Goal: Transaction & Acquisition: Book appointment/travel/reservation

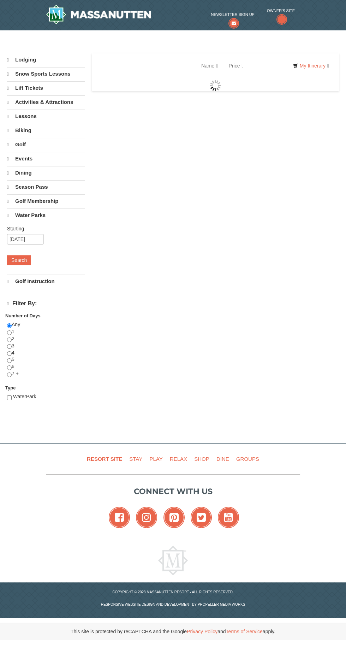
select select "9"
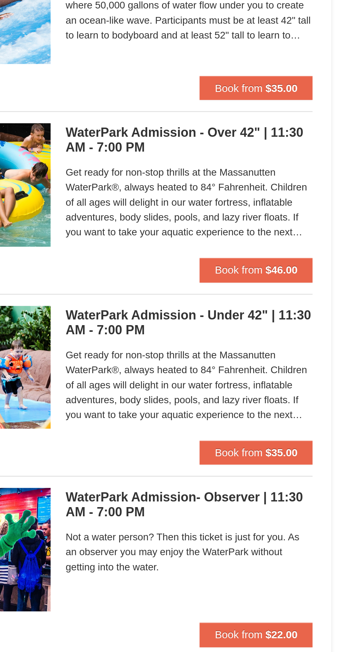
click at [303, 303] on span "Get ready for non-stop thrills at the Massanutten WaterPark®, always heated to …" at bounding box center [272, 291] width 117 height 35
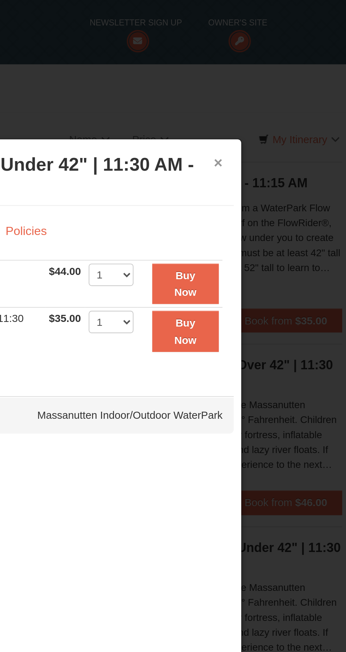
click at [272, 76] on button "×" at bounding box center [272, 76] width 4 height 7
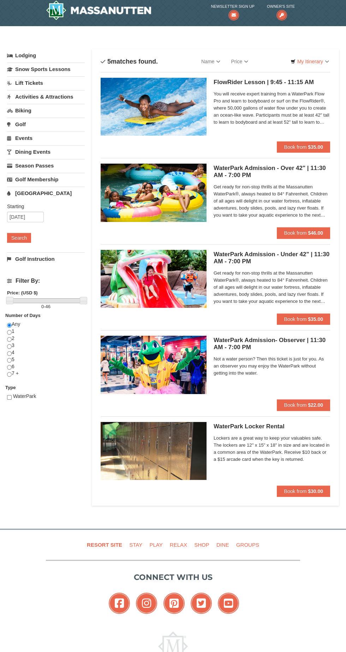
scroll to position [11, 0]
